Goal: Information Seeking & Learning: Learn about a topic

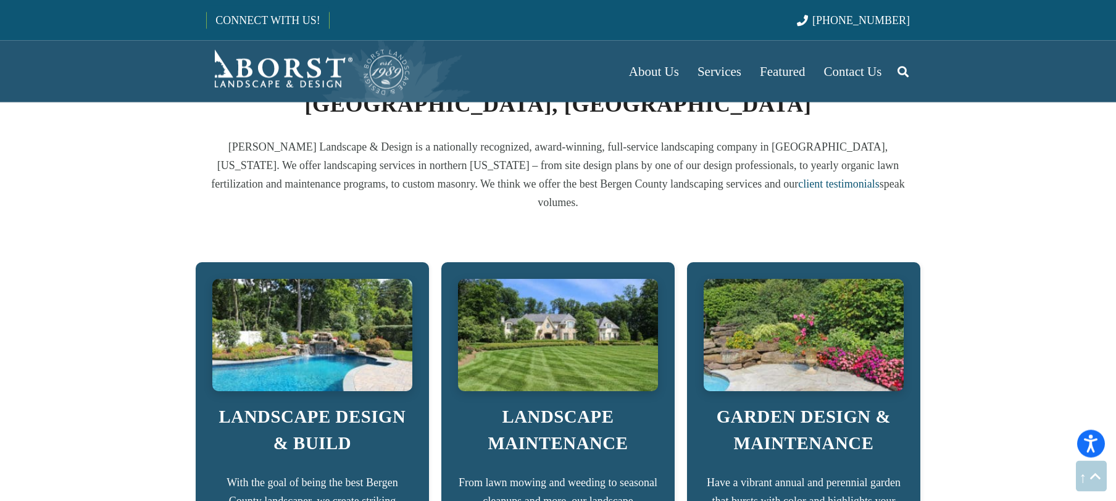
scroll to position [692, 0]
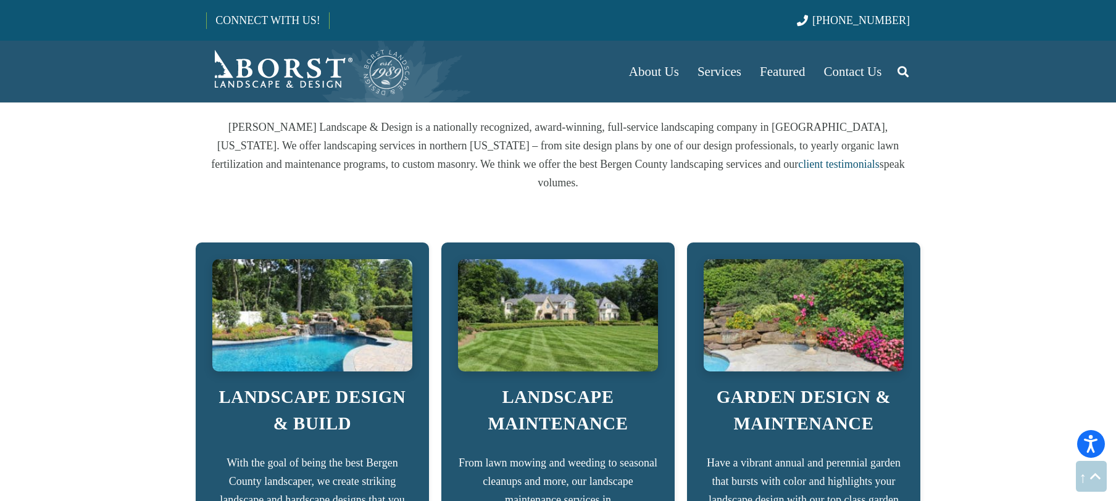
click at [363, 354] on div "LANDSCAPE DESIGN & BUILD With the goal of being the best Bergen County landscap…" at bounding box center [312, 420] width 200 height 323
click at [324, 401] on b "LANDSCAPE DESIGN & BUILD" at bounding box center [312, 410] width 187 height 46
click at [808, 387] on b "GARDEN DESIGN & MAINTENANCE" at bounding box center [803, 410] width 174 height 46
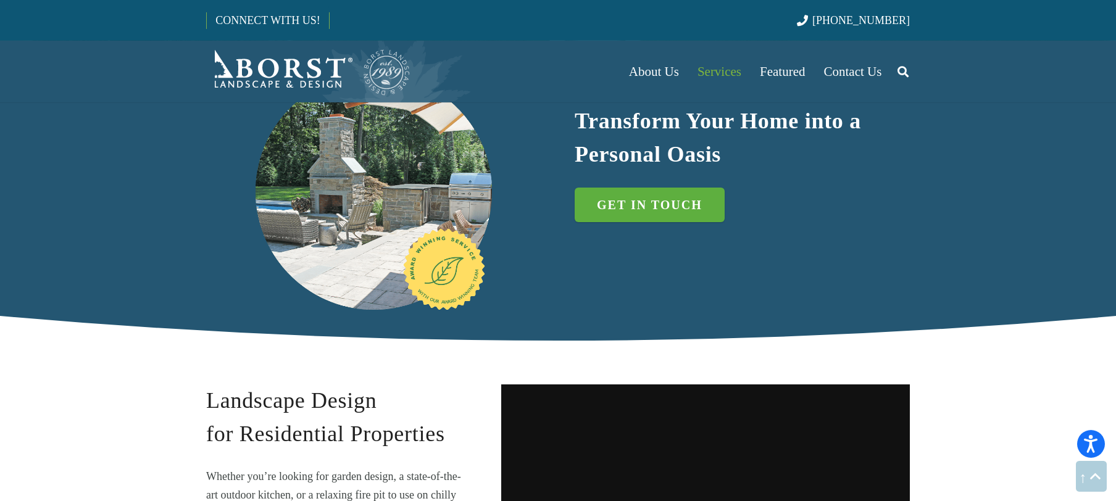
scroll to position [315, 0]
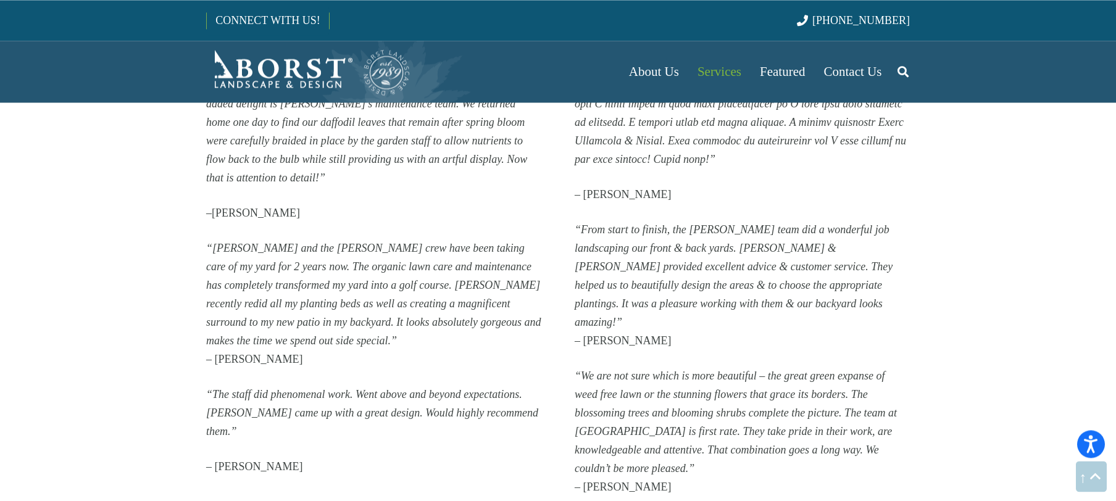
scroll to position [2769, 0]
